Goal: Entertainment & Leisure: Consume media (video, audio)

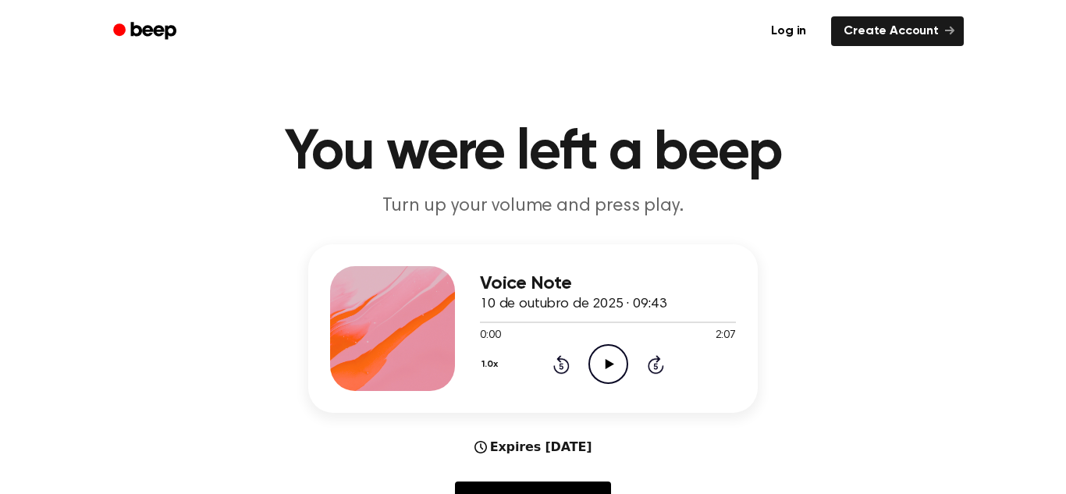
click at [606, 375] on icon "Play Audio" at bounding box center [609, 364] width 40 height 40
click at [606, 383] on circle at bounding box center [608, 364] width 38 height 38
click at [620, 364] on icon "Play Audio" at bounding box center [609, 364] width 40 height 40
